Goal: Information Seeking & Learning: Learn about a topic

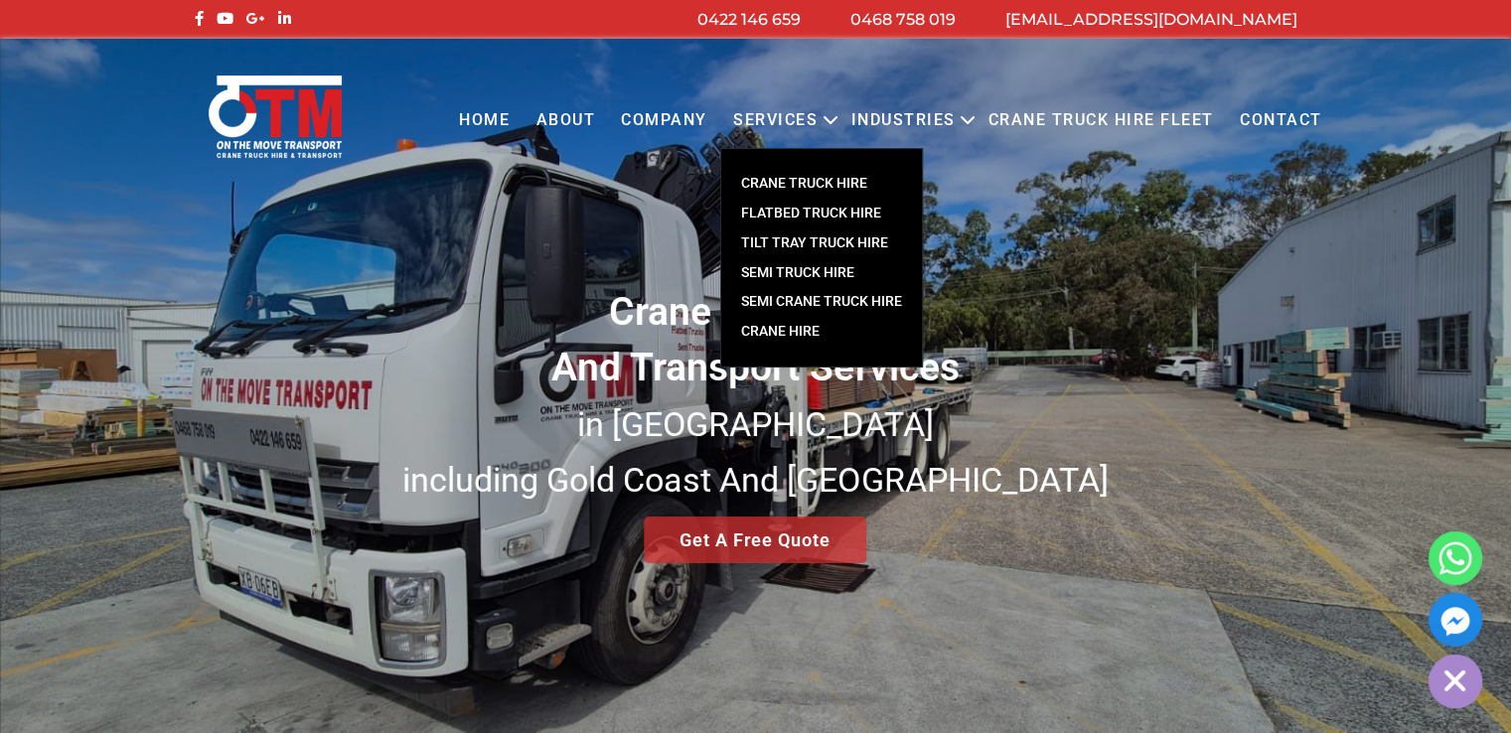
click at [818, 120] on link "Services" at bounding box center [775, 120] width 110 height 55
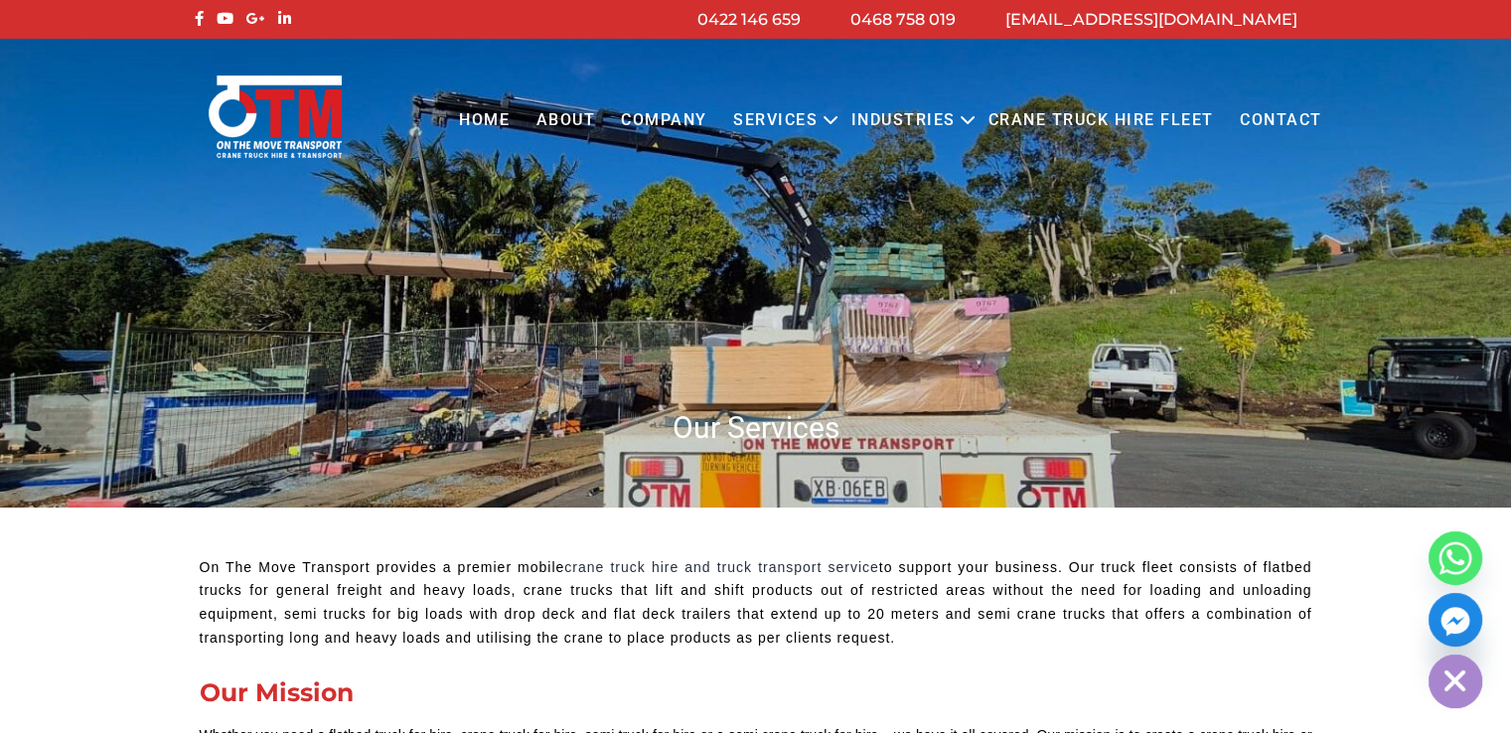
click at [1103, 116] on link "Crane Truck Hire Fleet" at bounding box center [1099, 120] width 251 height 55
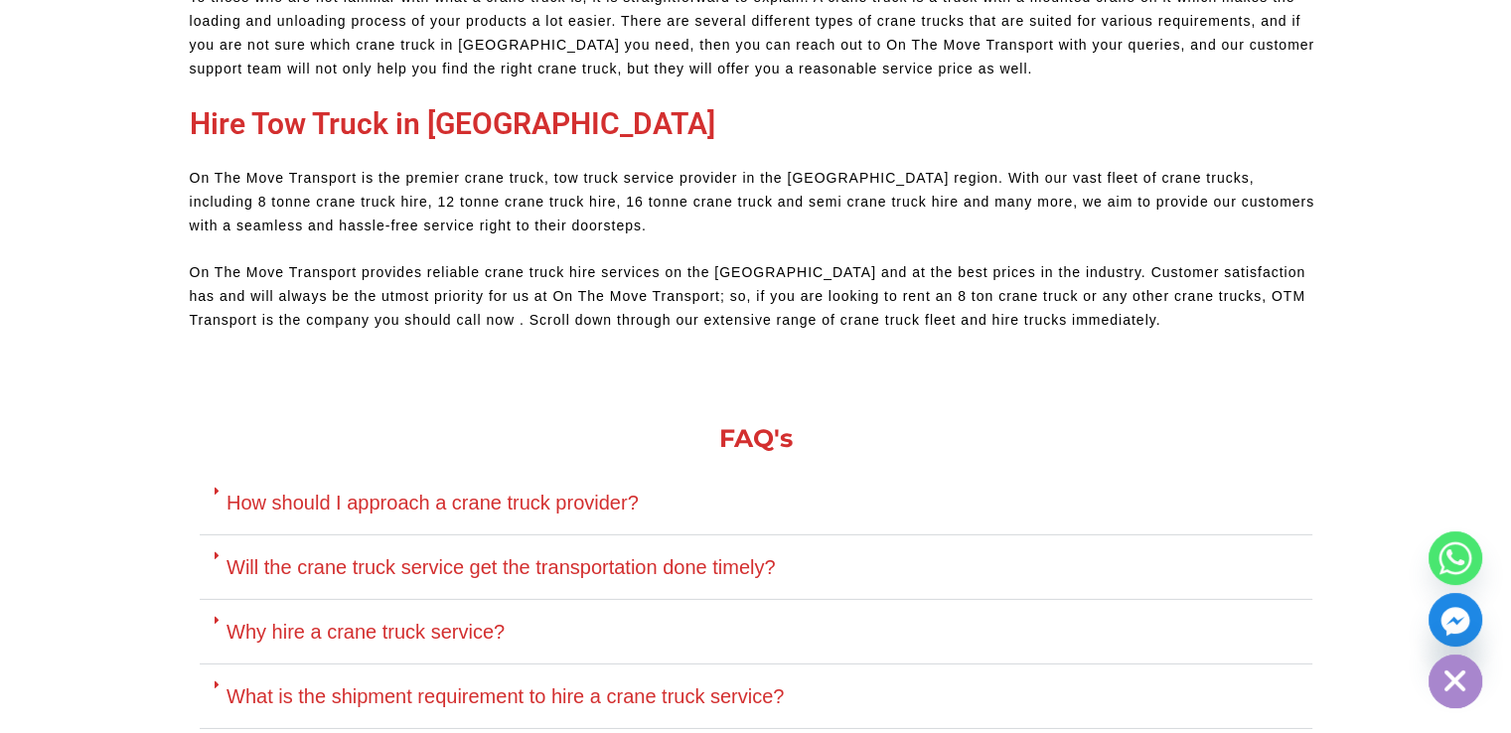
scroll to position [6159, 0]
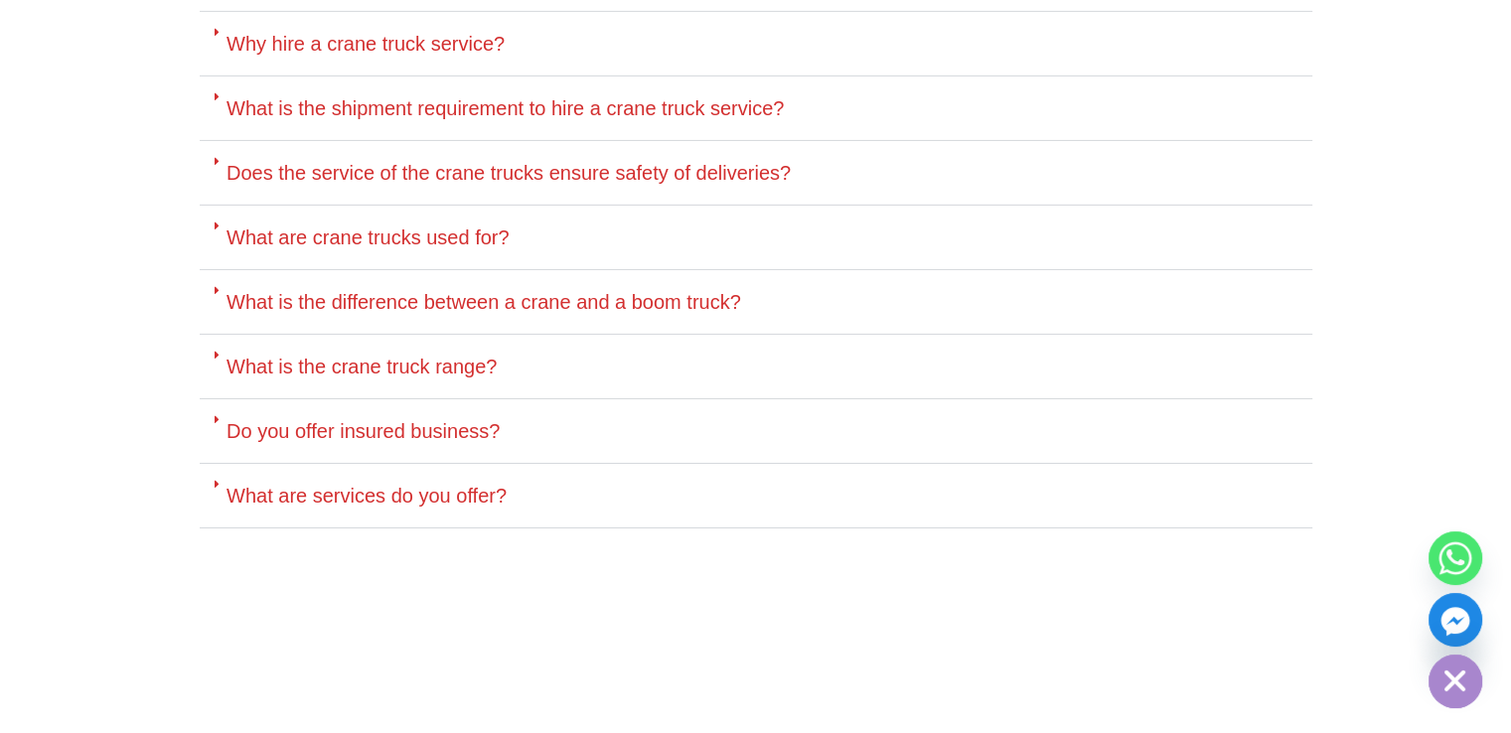
drag, startPoint x: 34, startPoint y: 597, endPoint x: 39, endPoint y: 536, distance: 60.8
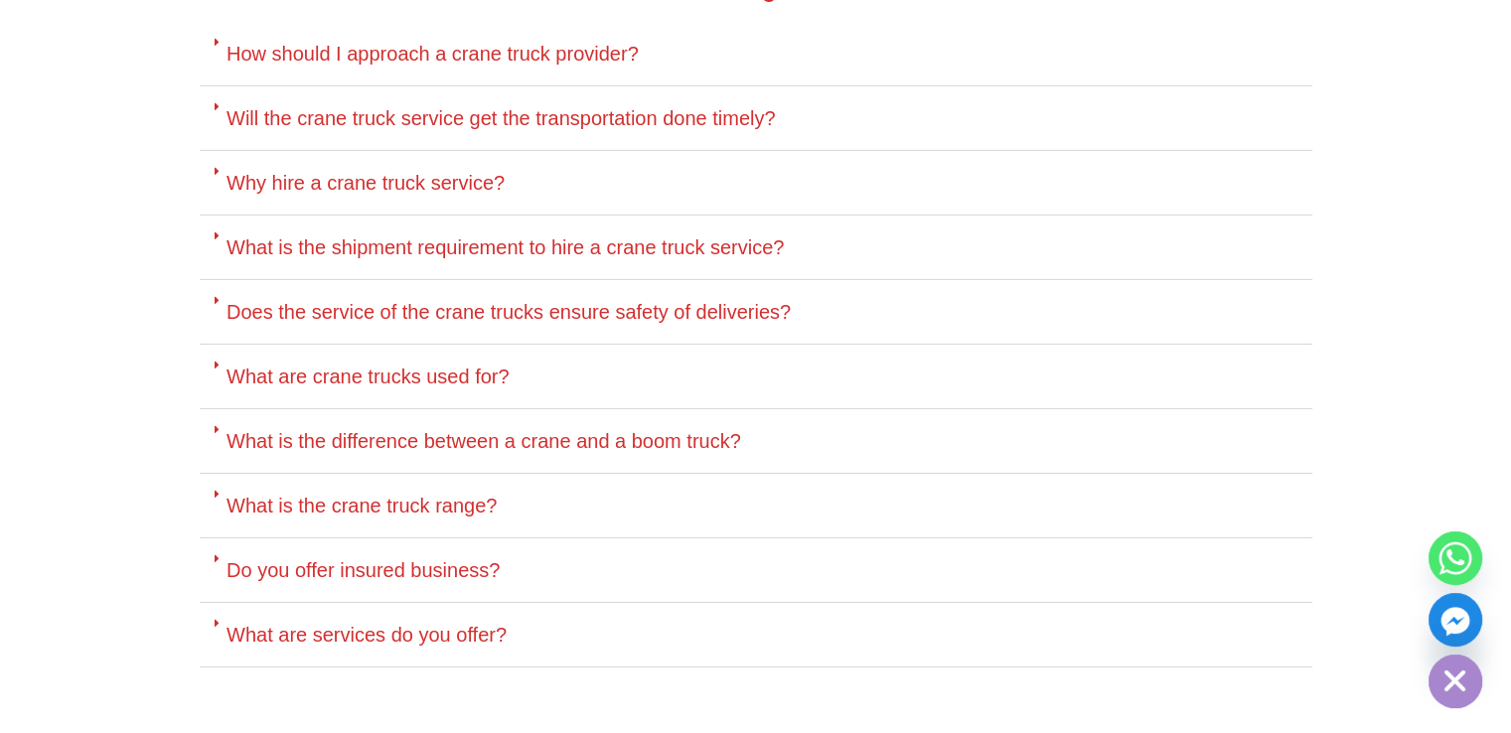
scroll to position [6554, 0]
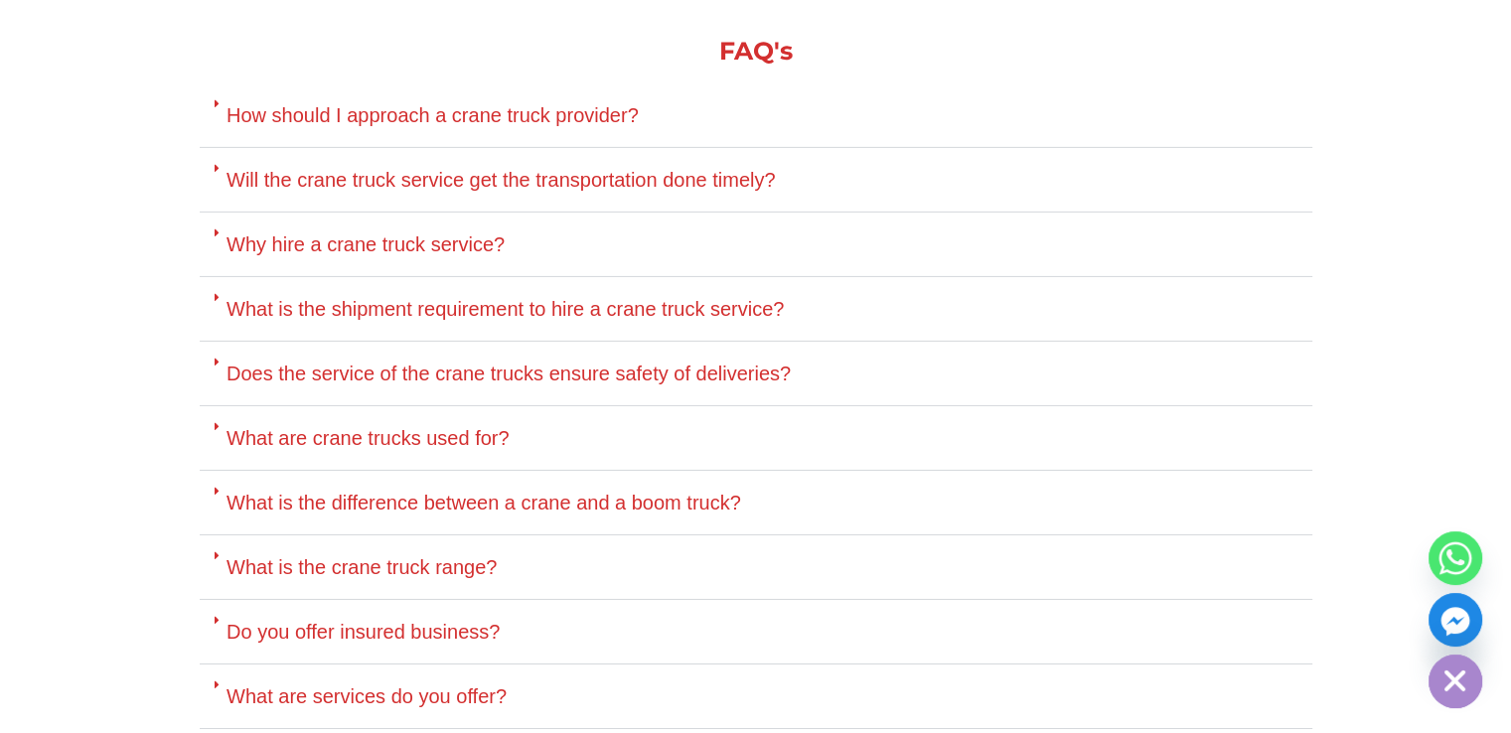
click at [509, 104] on link "How should I approach a crane truck provider?" at bounding box center [432, 115] width 412 height 22
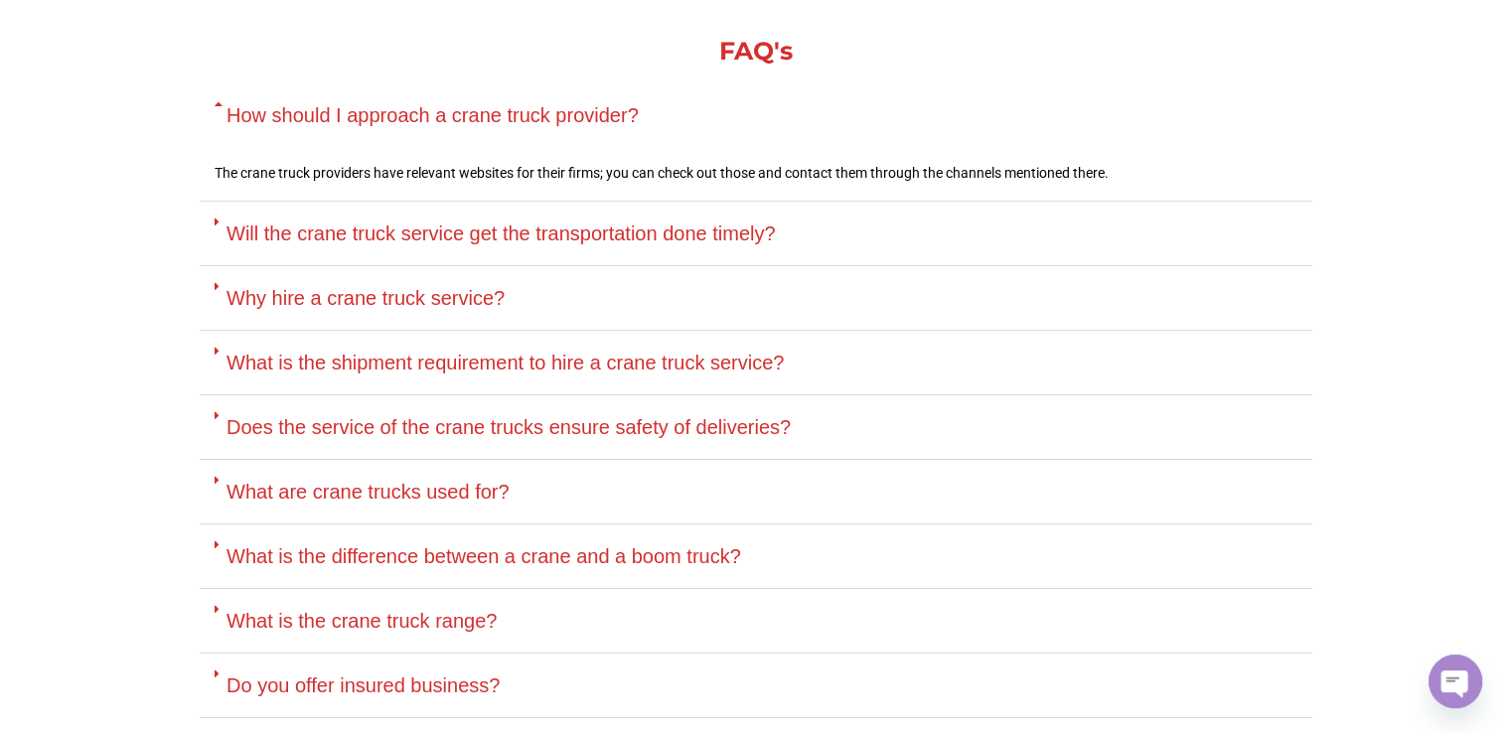
click at [498, 223] on link "Will the crane truck service get the transportation done timely?" at bounding box center [500, 234] width 548 height 22
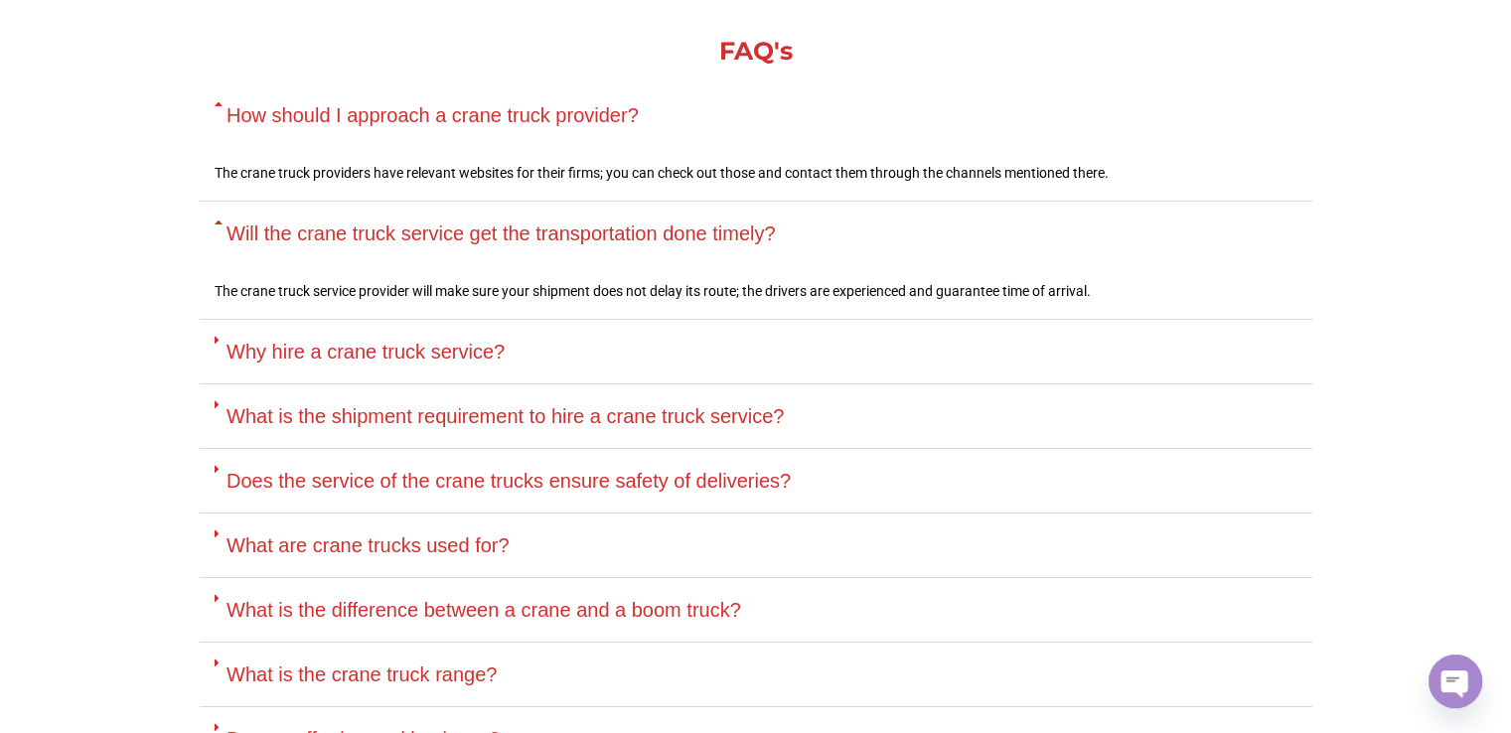
click at [319, 341] on link "Why hire a crane truck service?" at bounding box center [365, 352] width 278 height 22
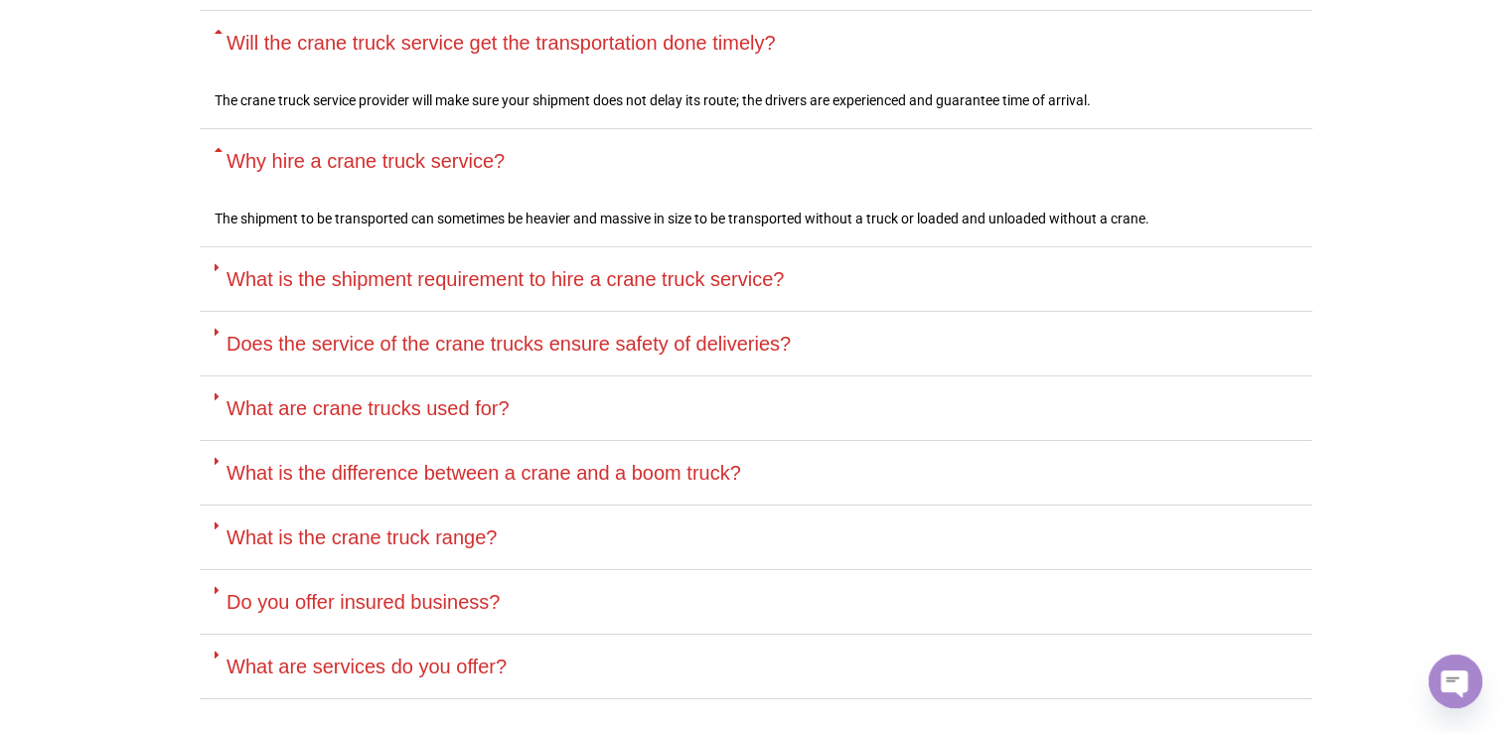
scroll to position [6753, 0]
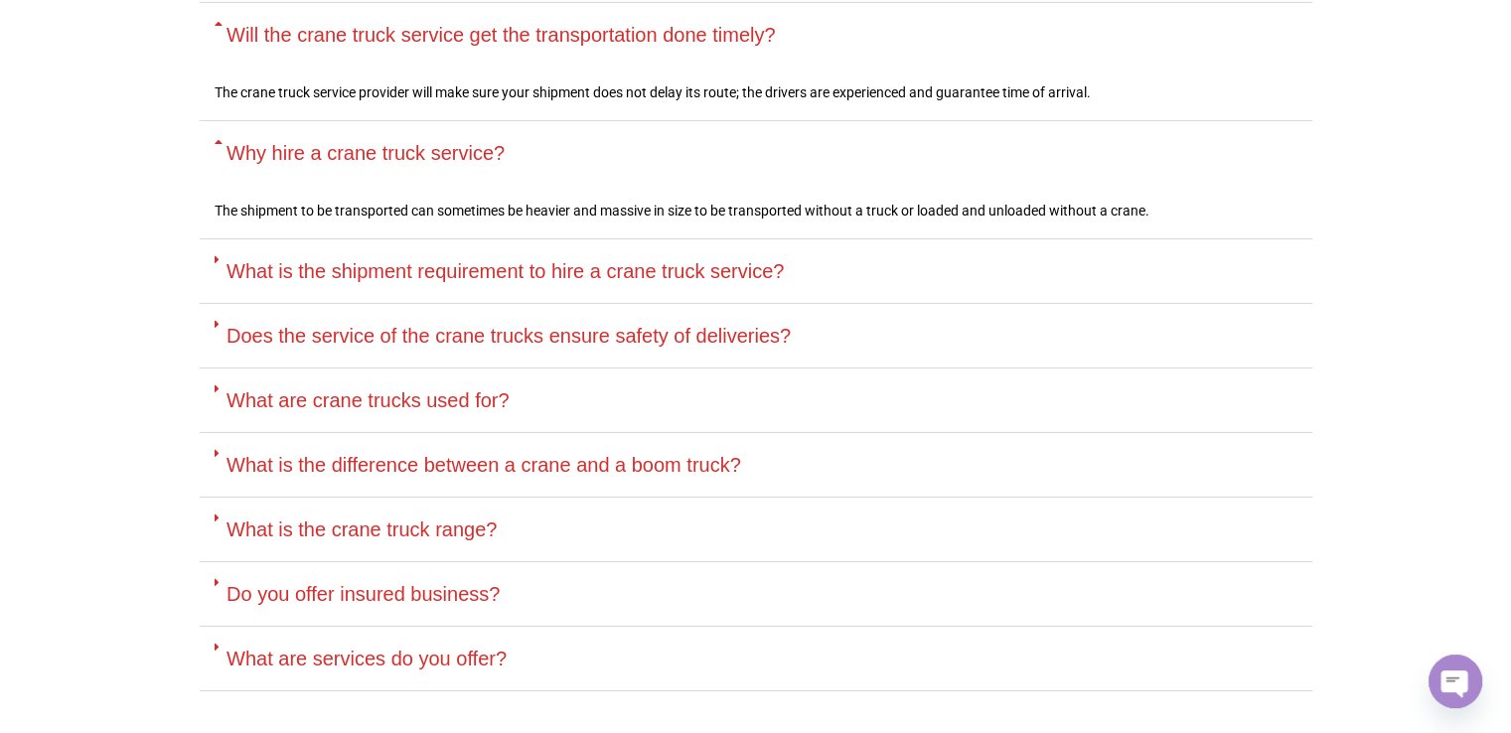
click at [373, 247] on div "What is the shipment requirement to hire a crane truck service?" at bounding box center [756, 271] width 1113 height 65
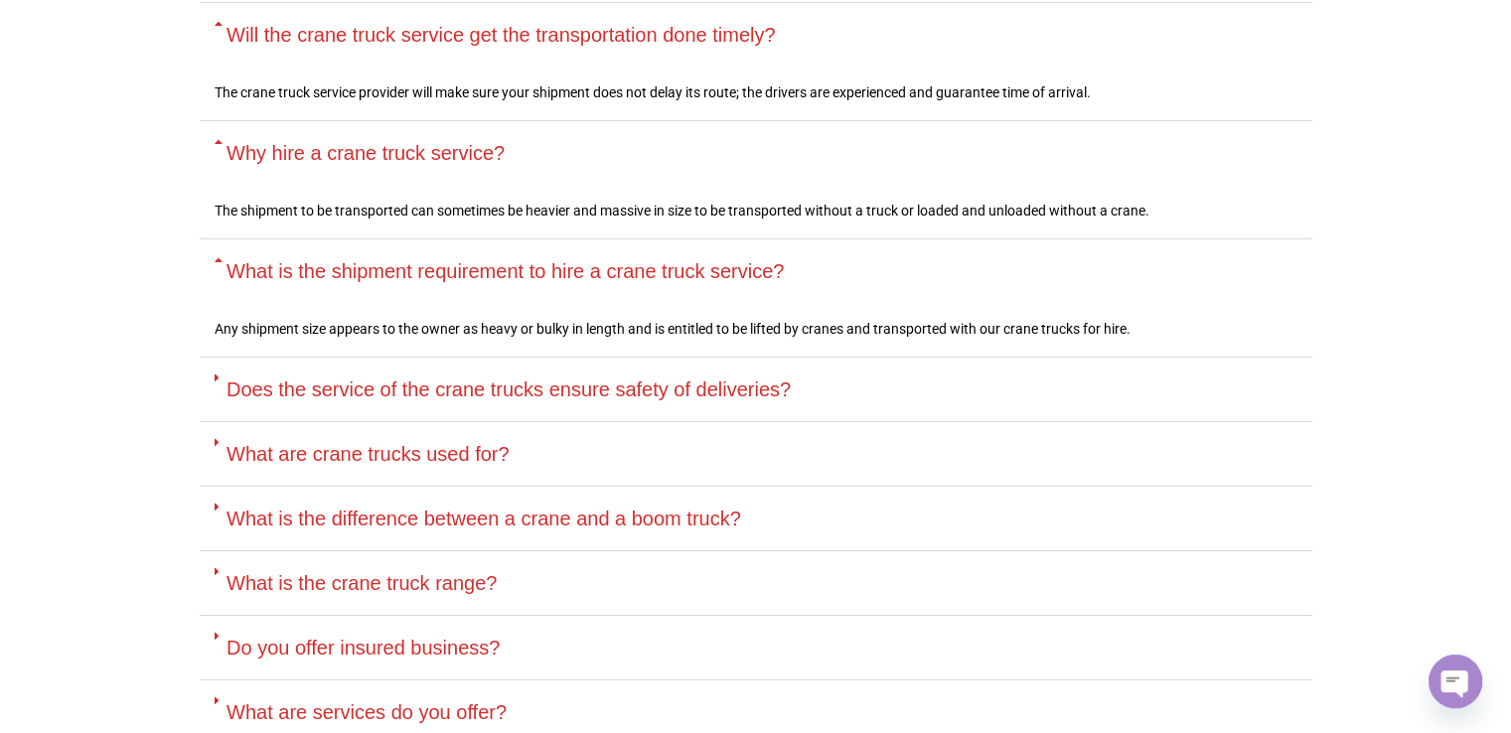
click at [291, 378] on link "Does the service of the crane trucks ensure safety of deliveries?" at bounding box center [508, 389] width 564 height 22
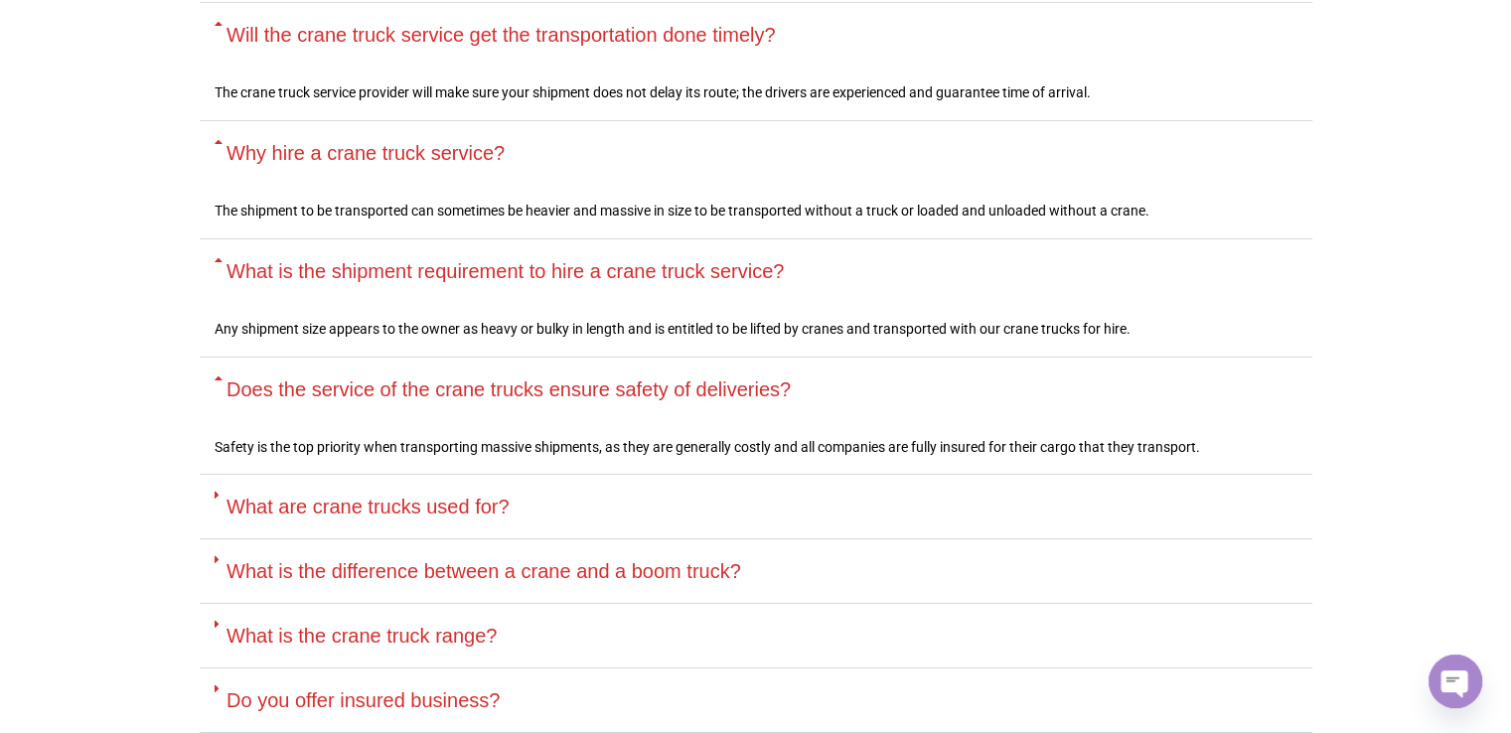
scroll to position [7051, 0]
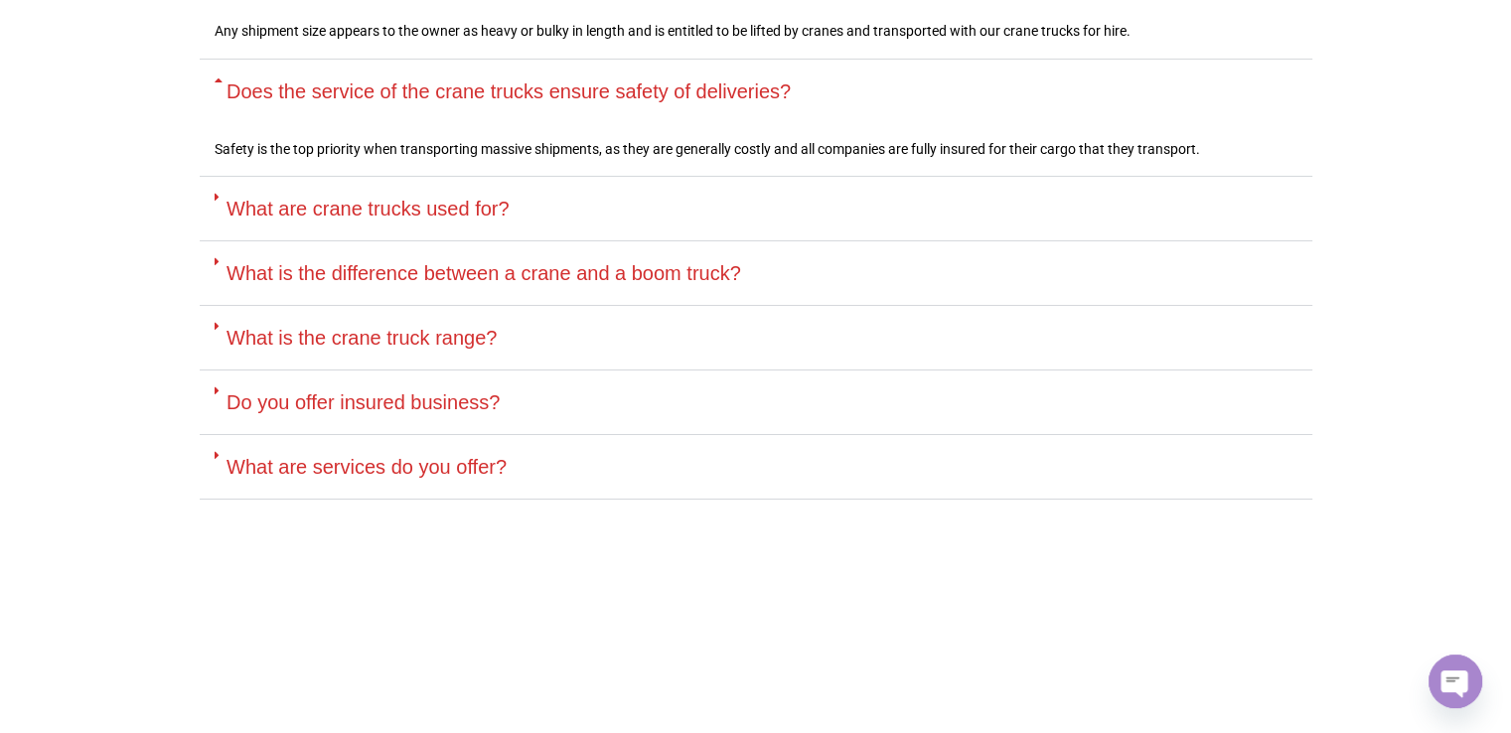
click at [355, 198] on link "What are crane trucks used for?" at bounding box center [367, 209] width 283 height 22
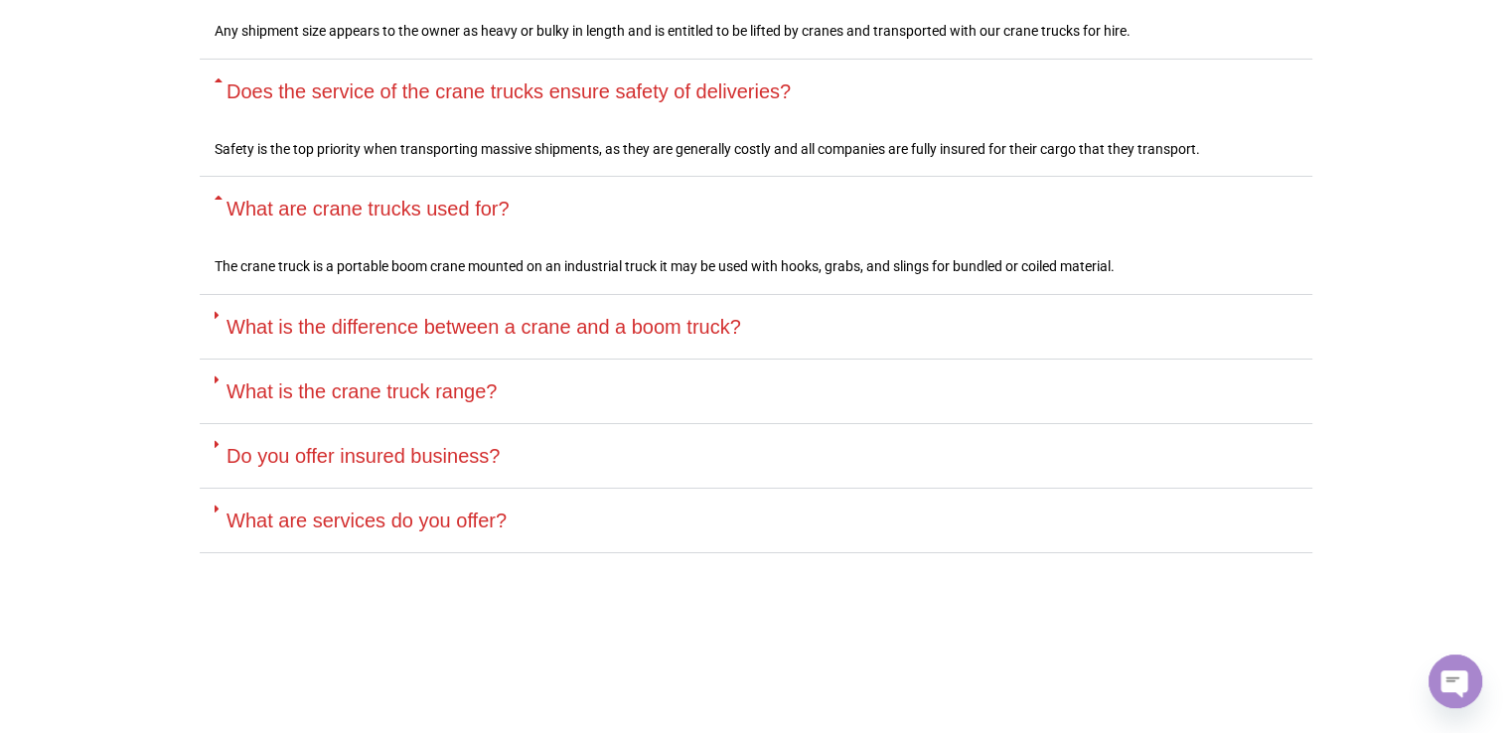
click at [331, 316] on link "What is the difference between a crane and a boom truck?" at bounding box center [483, 327] width 515 height 22
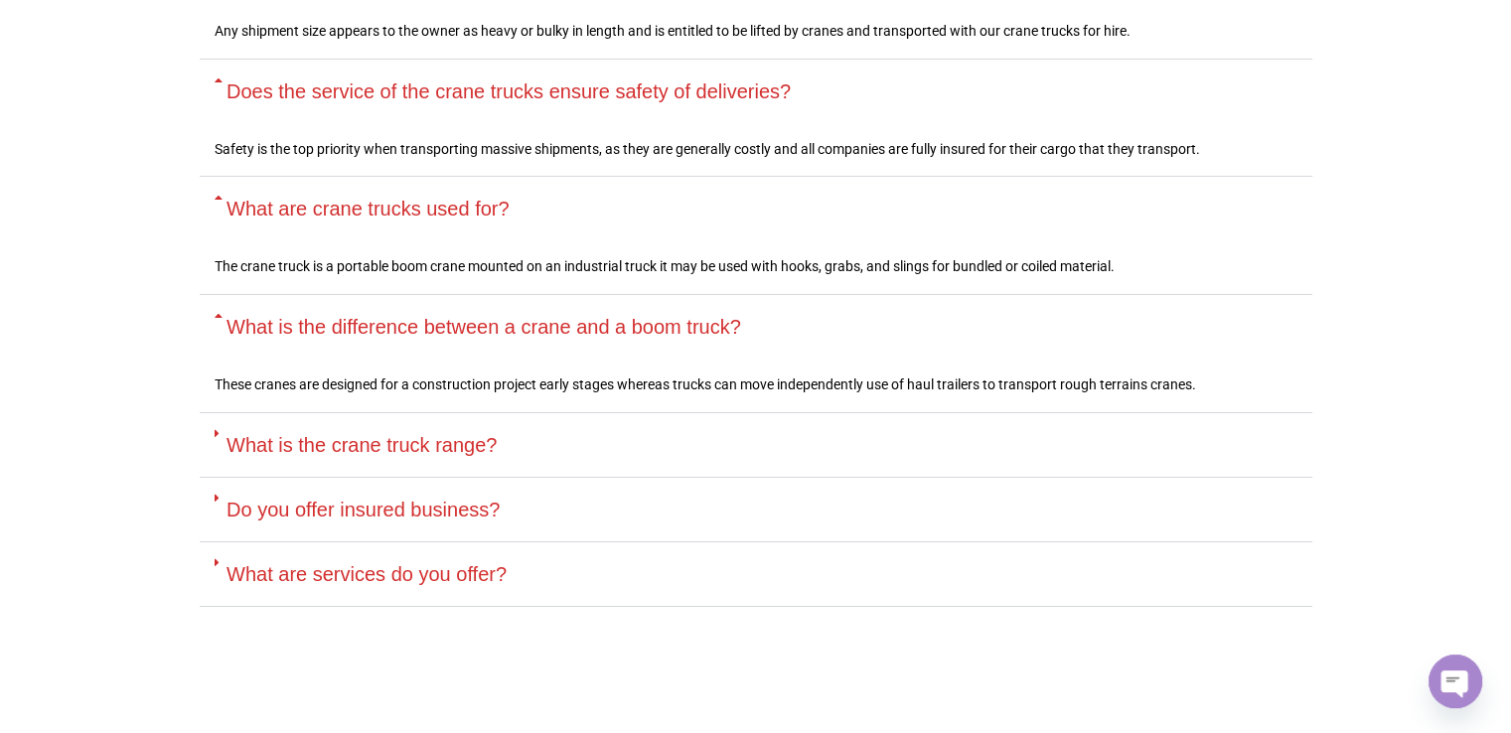
click at [281, 434] on link "What is the crane truck range?" at bounding box center [361, 445] width 270 height 22
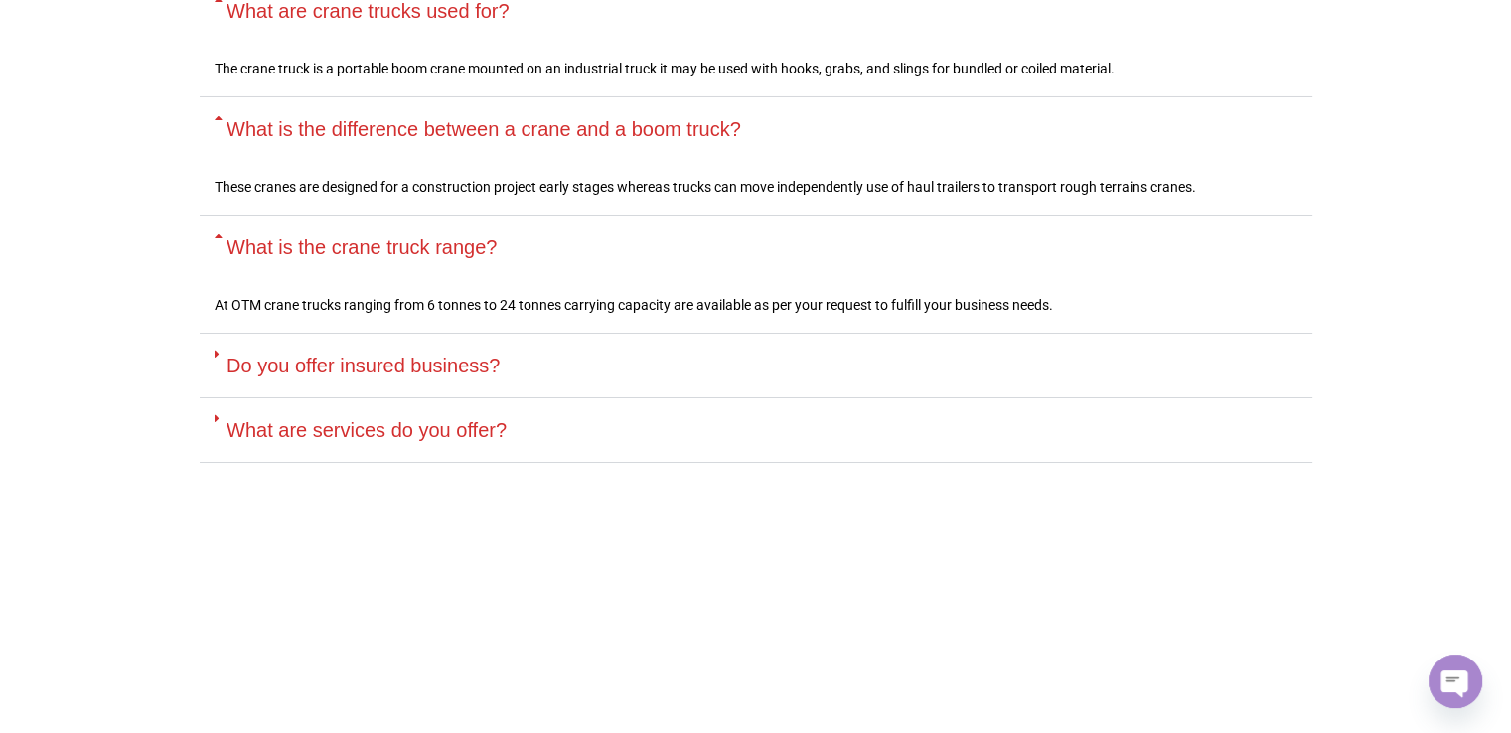
scroll to position [7249, 0]
click at [302, 354] on link "Do you offer insured business?" at bounding box center [362, 365] width 273 height 22
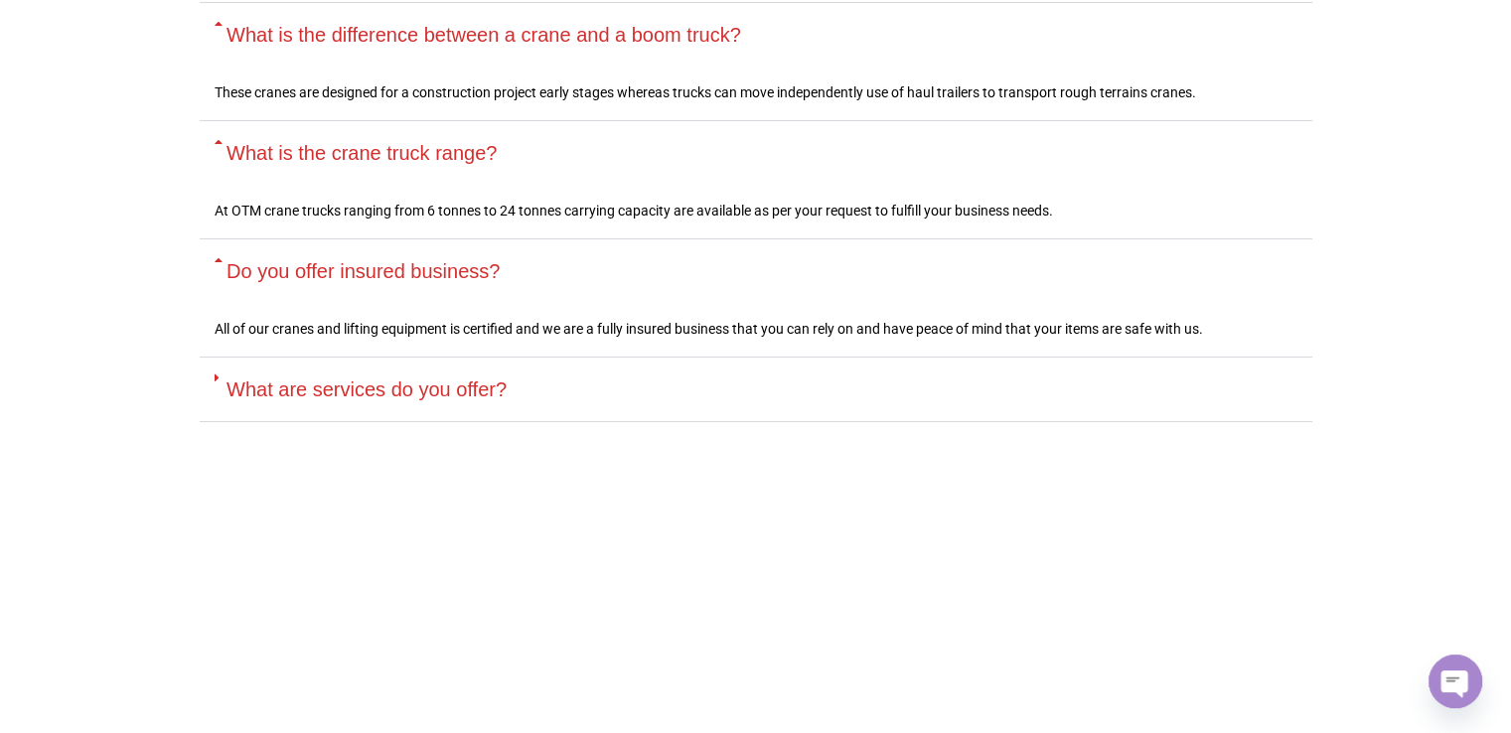
scroll to position [7349, 0]
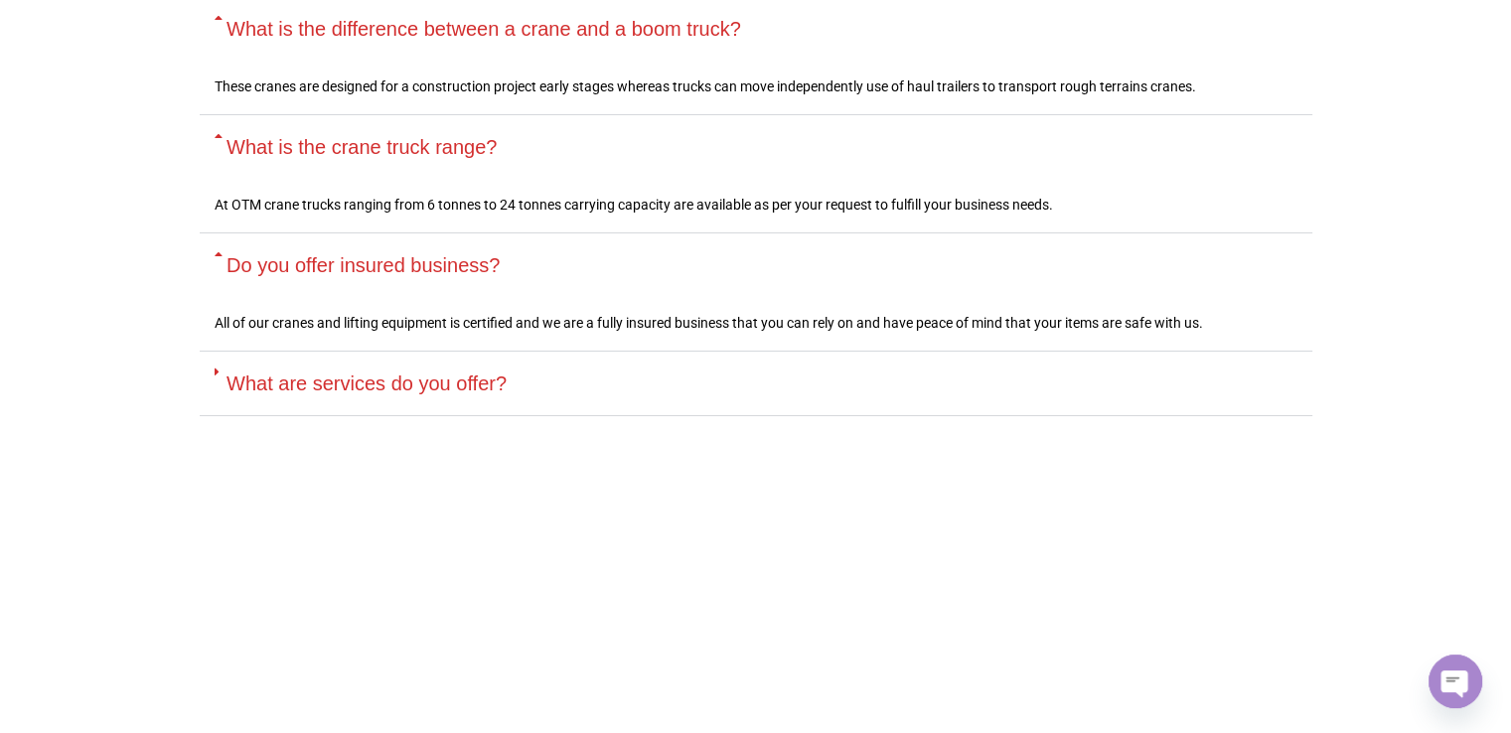
click at [326, 358] on div "What are services do you offer?" at bounding box center [756, 384] width 1113 height 65
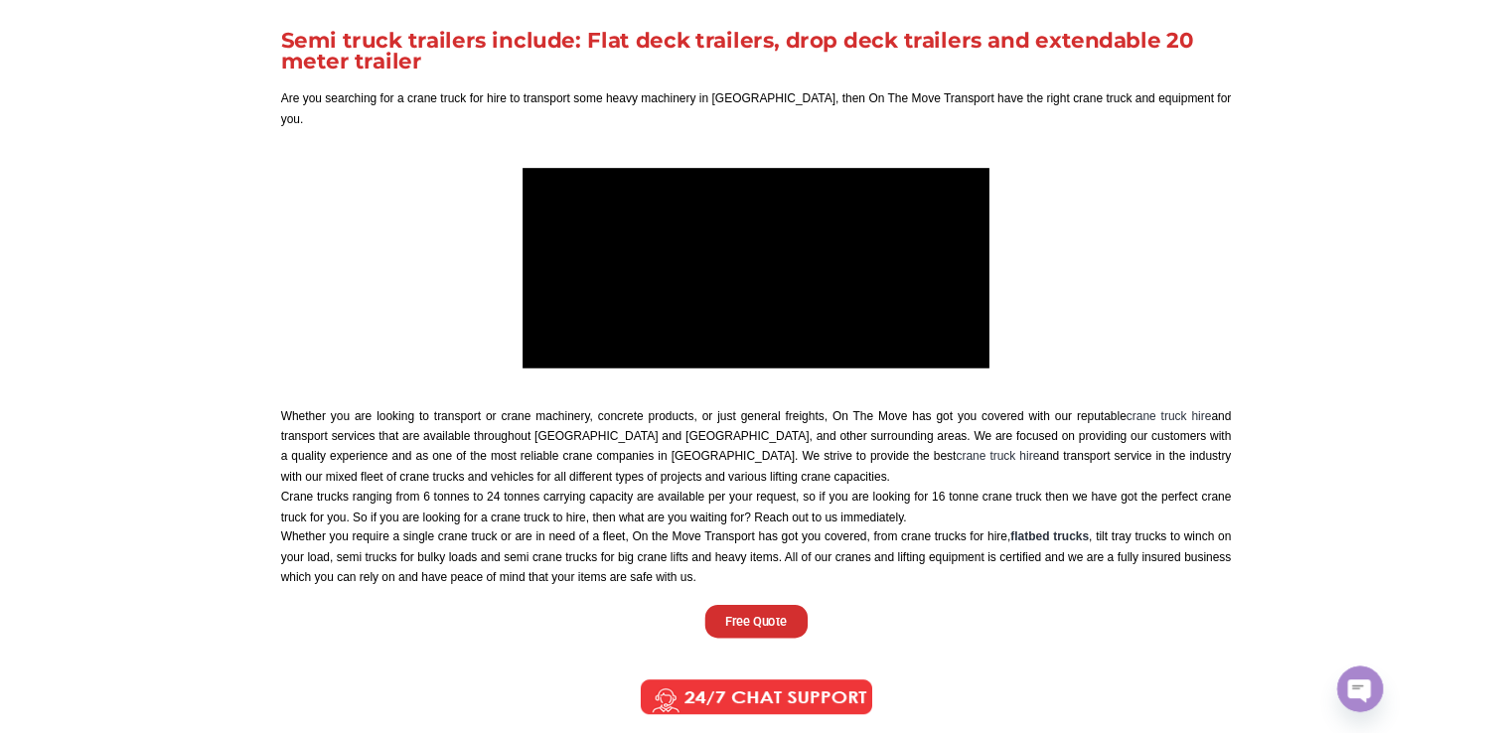
scroll to position [4369, 0]
